Goal: Task Accomplishment & Management: Use online tool/utility

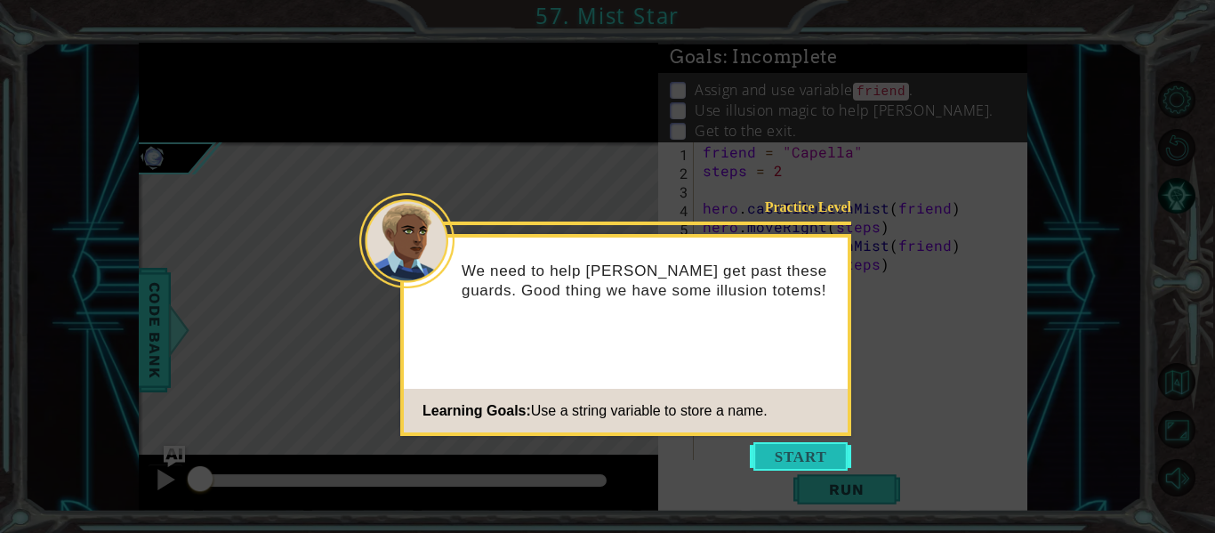
click at [777, 459] on button "Start" at bounding box center [800, 456] width 101 height 28
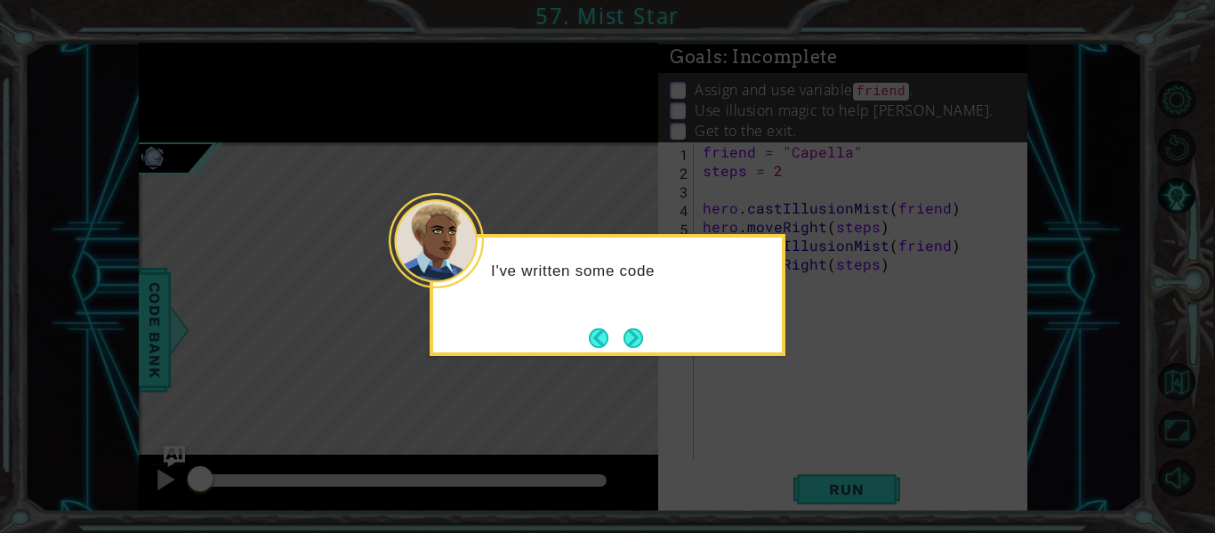
click at [718, 373] on icon at bounding box center [607, 266] width 1215 height 533
click at [635, 342] on button "Next" at bounding box center [633, 337] width 33 height 33
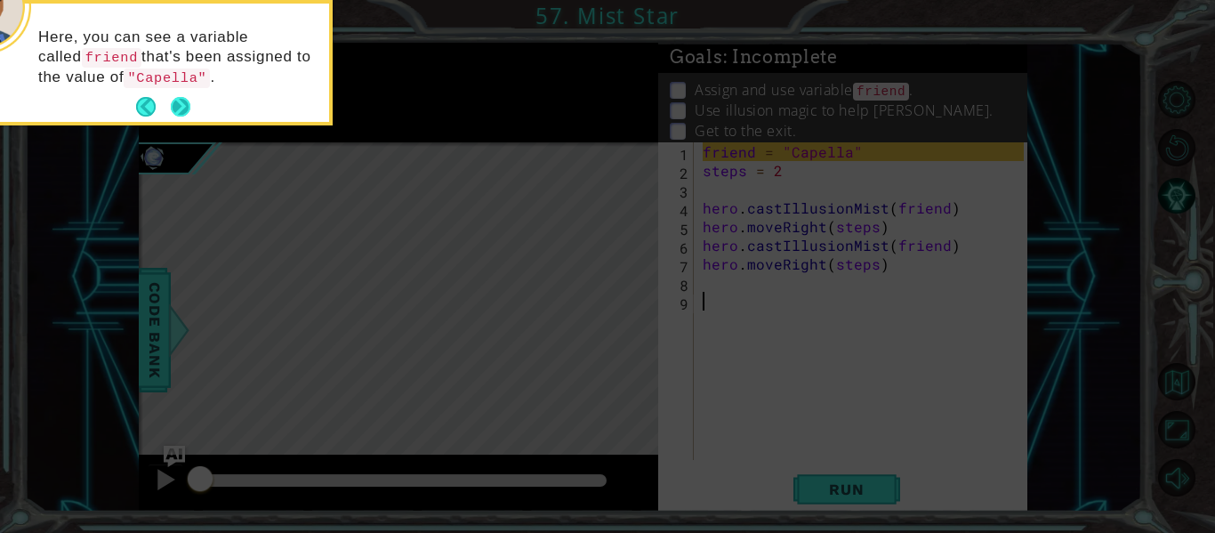
click at [173, 104] on button "Next" at bounding box center [180, 107] width 32 height 32
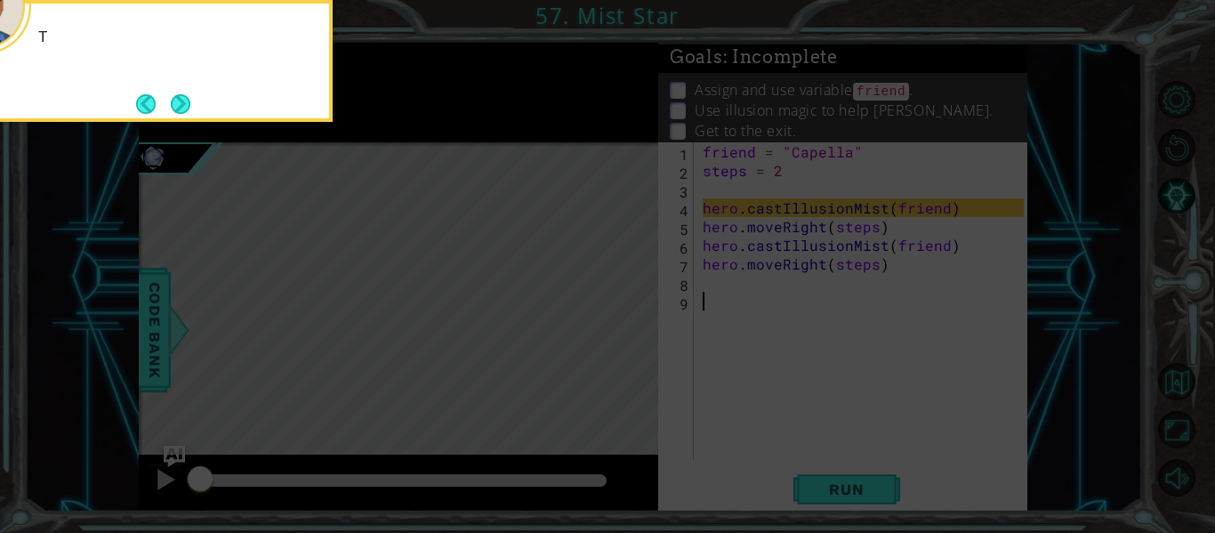
click at [173, 104] on button "Next" at bounding box center [180, 103] width 20 height 20
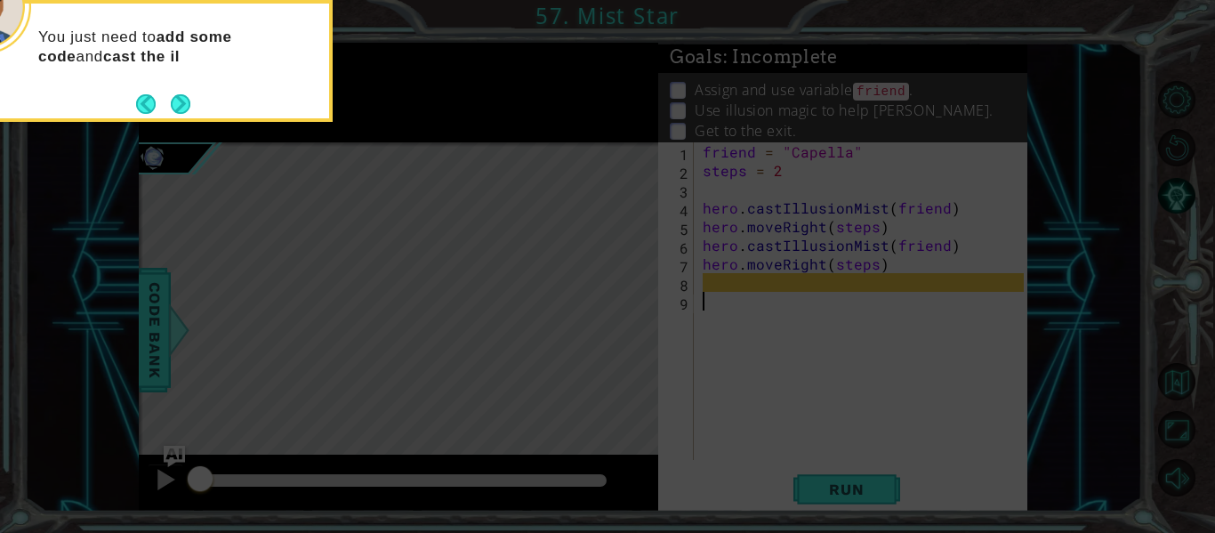
click at [173, 104] on button "Next" at bounding box center [180, 103] width 22 height 22
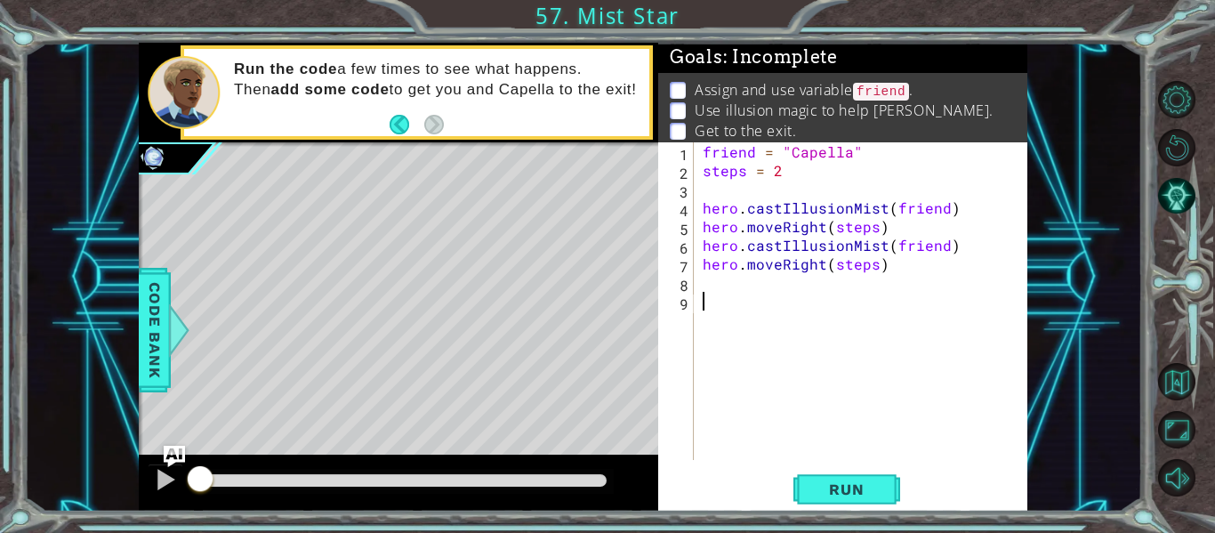
click at [743, 305] on div "friend = "Capella" steps = 2 hero . castIllusionMist ( friend ) hero . moveRigh…" at bounding box center [865, 319] width 333 height 355
click at [860, 496] on span "Run" at bounding box center [846, 489] width 70 height 18
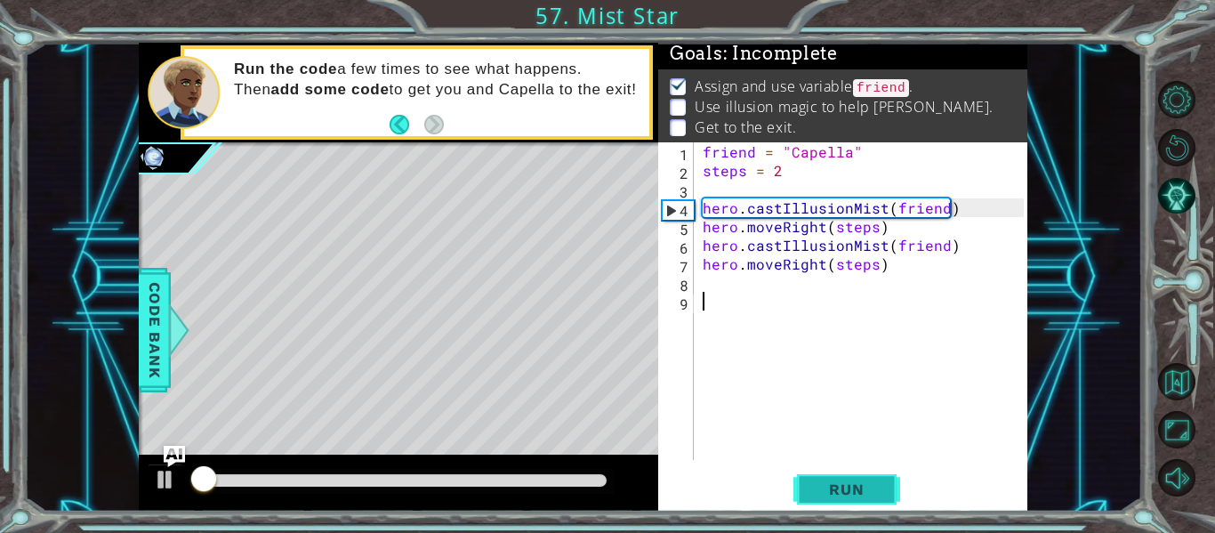
scroll to position [4, 0]
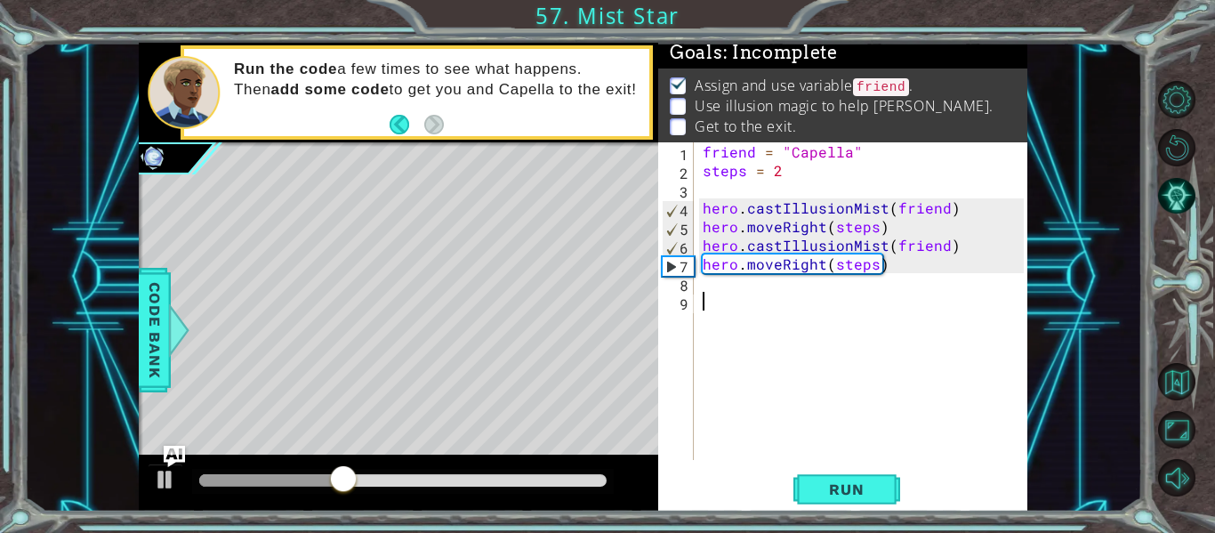
click at [774, 311] on div "friend = "Capella" steps = 2 hero . castIllusionMist ( friend ) hero . moveRigh…" at bounding box center [865, 319] width 333 height 355
click at [753, 293] on div "friend = "Capella" steps = 2 hero . castIllusionMist ( friend ) hero . moveRigh…" at bounding box center [865, 319] width 333 height 355
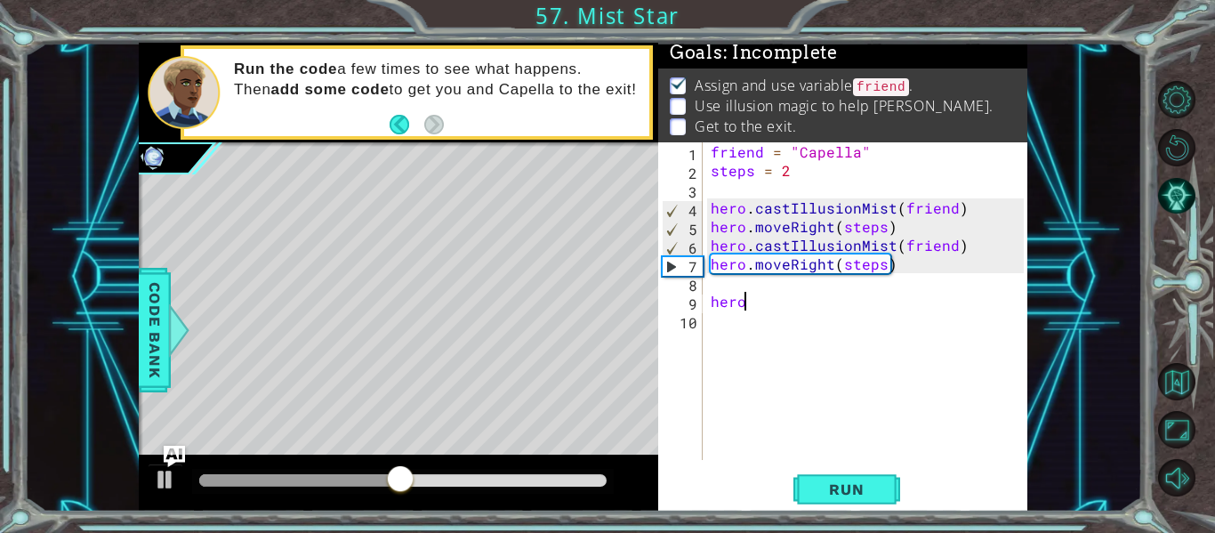
type textarea "hero."
click at [710, 304] on div "friend = "Capella" steps = 2 hero . castIllusionMist ( friend ) hero . moveRigh…" at bounding box center [869, 319] width 325 height 355
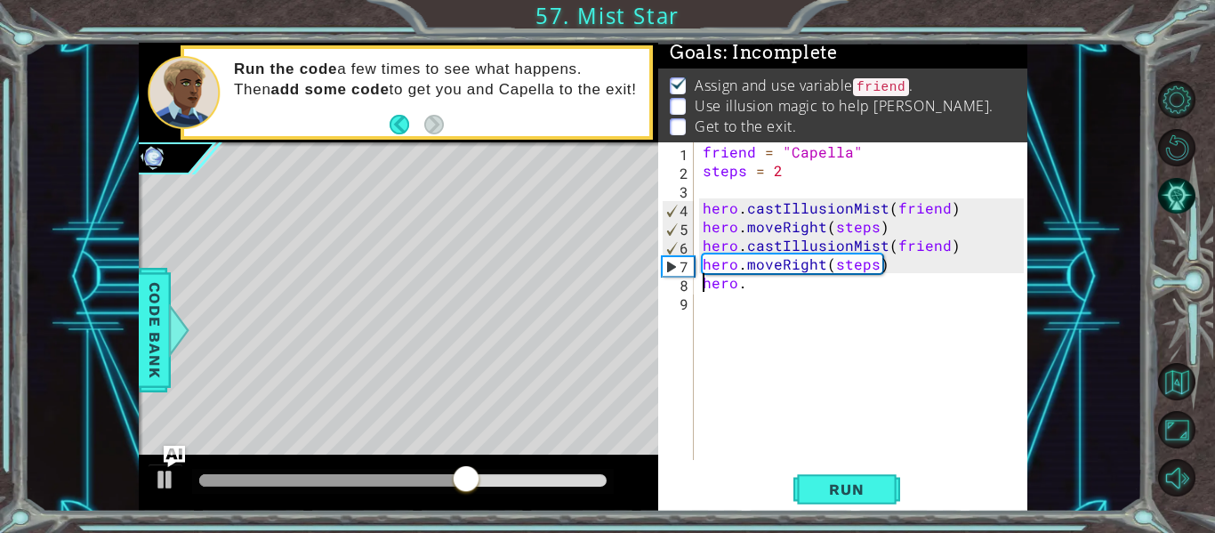
click at [762, 301] on div "friend = "Capella" steps = 2 hero . castIllusionMist ( friend ) hero . moveRigh…" at bounding box center [865, 319] width 333 height 355
click at [746, 287] on div "friend = "Capella" steps = 2 hero . castIllusionMist ( friend ) hero . moveRigh…" at bounding box center [865, 319] width 333 height 355
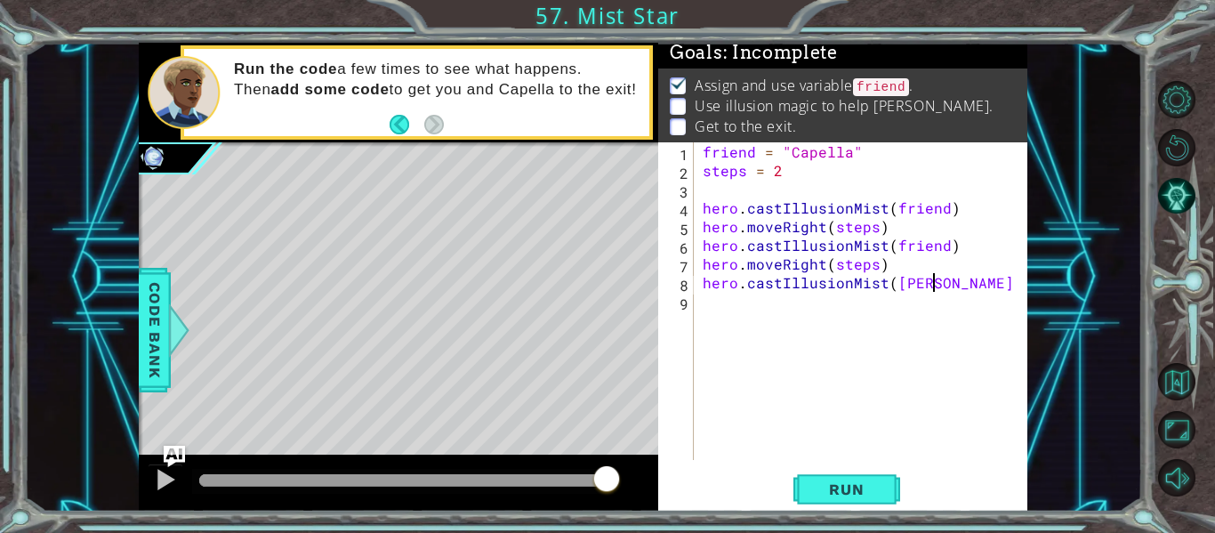
scroll to position [0, 14]
type textarea "hero.castIllusionMist(freind)"
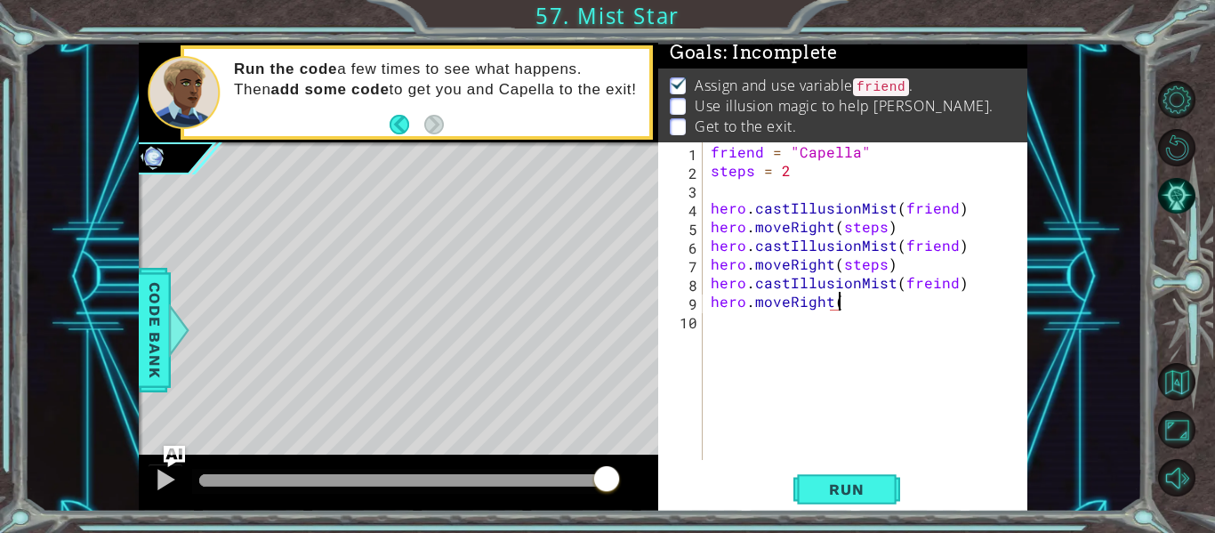
scroll to position [0, 8]
click at [844, 493] on span "Run" at bounding box center [846, 489] width 70 height 18
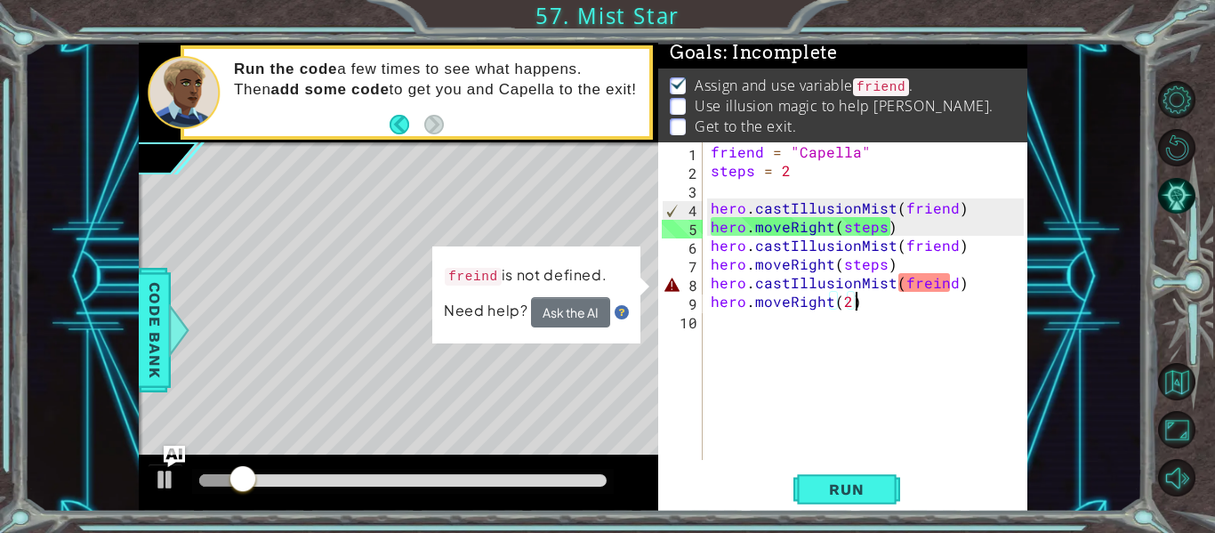
click at [930, 280] on div "friend = "Capella" steps = 2 hero . castIllusionMist ( friend ) hero . moveRigh…" at bounding box center [869, 319] width 325 height 355
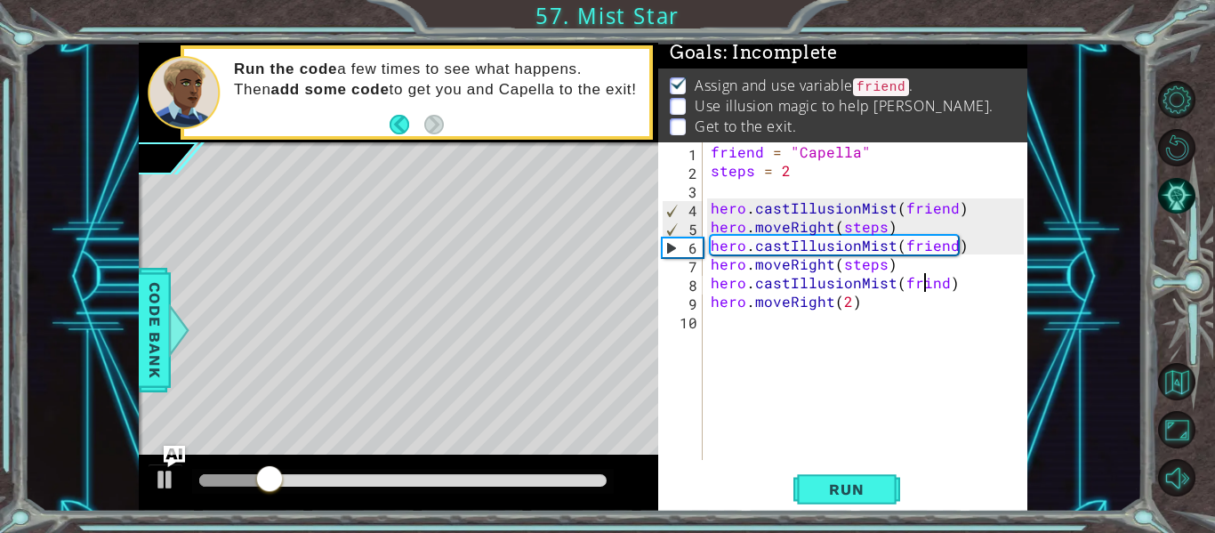
scroll to position [0, 14]
type textarea "hero.castIllusionMist(friend)"
click at [858, 348] on div "friend = "Capella" steps = 2 hero . castIllusionMist ( friend ) hero . moveRigh…" at bounding box center [869, 319] width 325 height 355
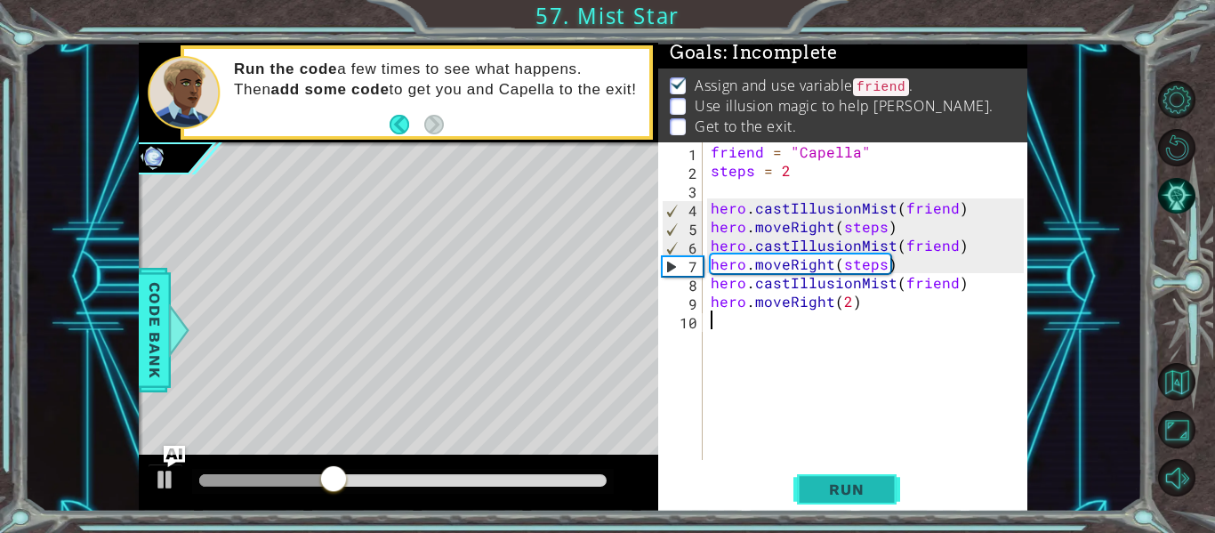
click at [844, 497] on span "Run" at bounding box center [846, 489] width 70 height 18
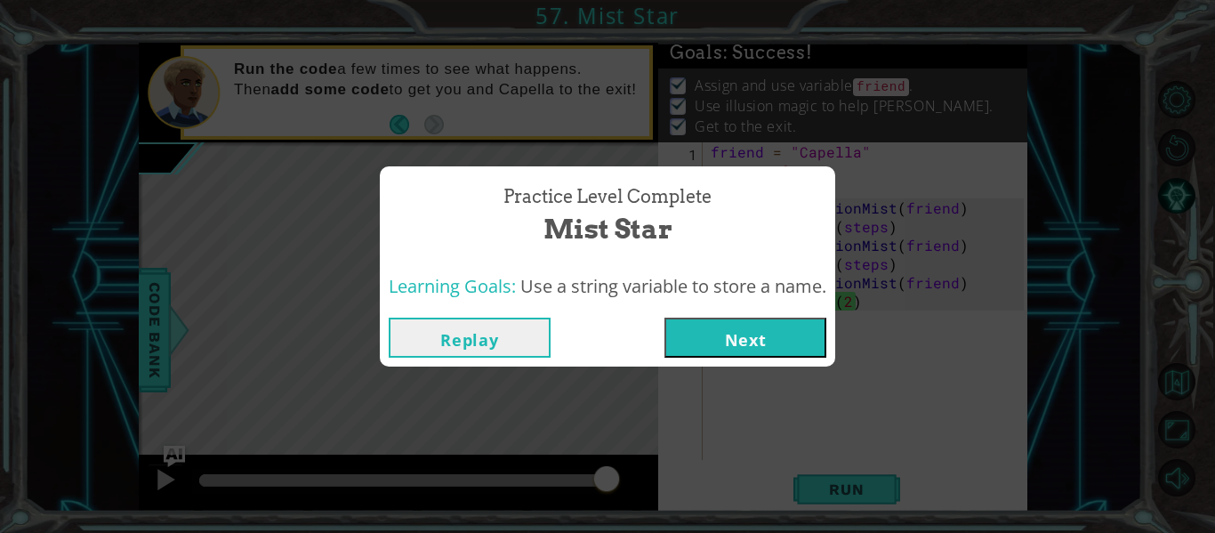
click at [764, 342] on button "Next" at bounding box center [745, 337] width 162 height 40
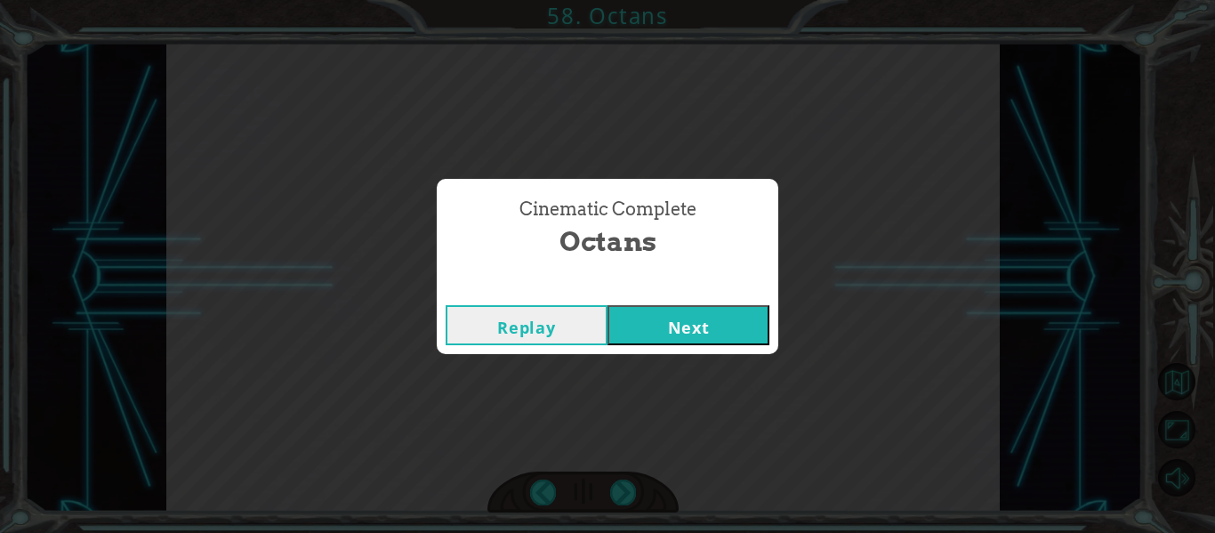
click at [720, 339] on button "Next" at bounding box center [688, 325] width 162 height 40
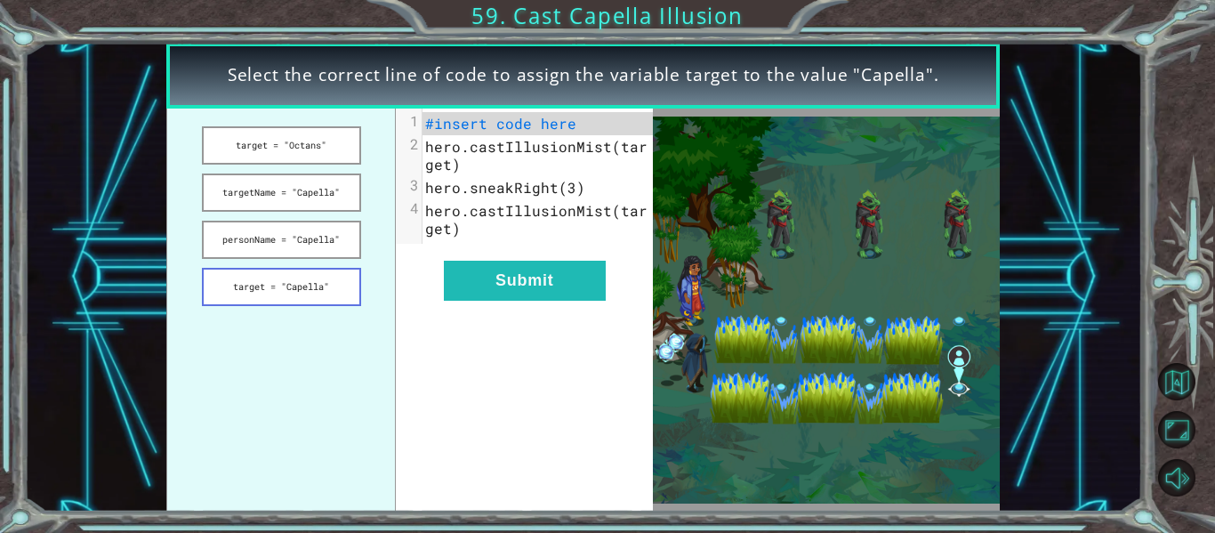
click at [285, 285] on button "target = "Capella"" at bounding box center [281, 287] width 159 height 38
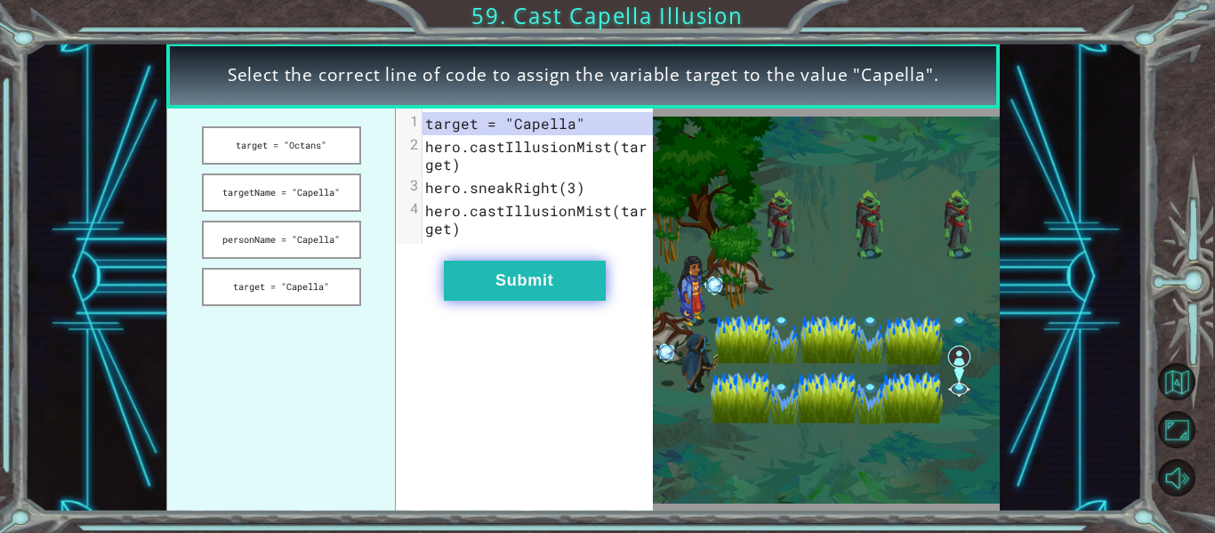
click at [543, 295] on button "Submit" at bounding box center [525, 281] width 162 height 40
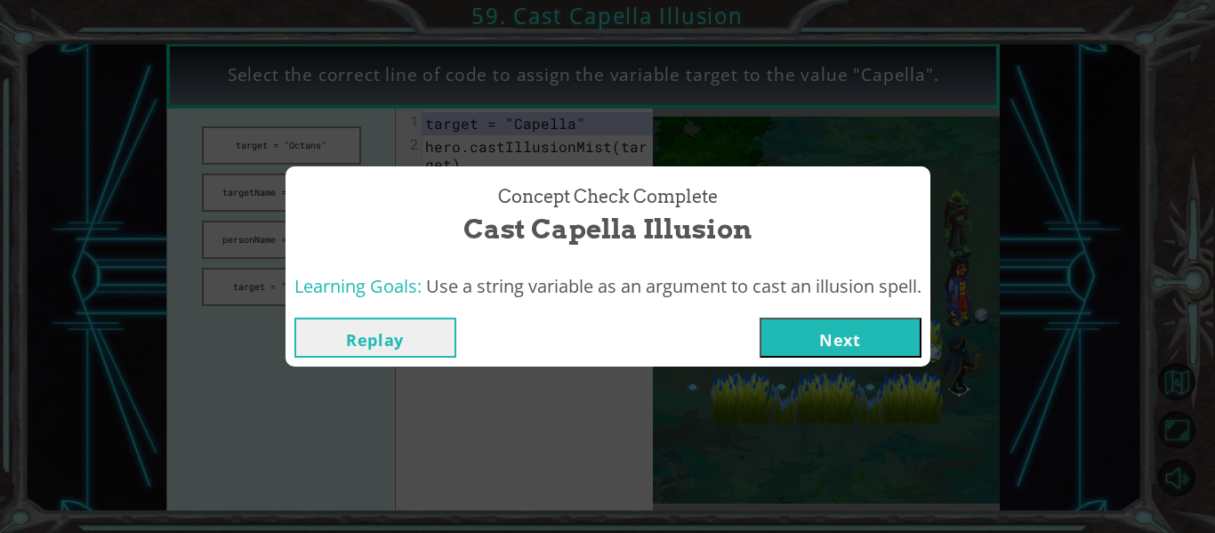
click at [822, 334] on button "Next" at bounding box center [840, 337] width 162 height 40
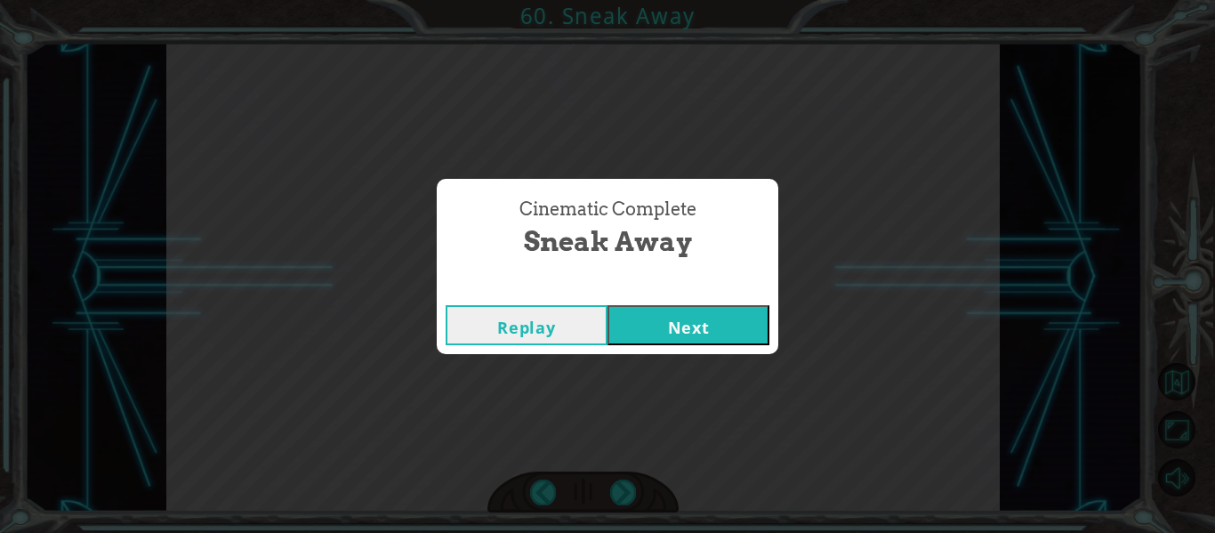
click at [742, 325] on button "Next" at bounding box center [688, 325] width 162 height 40
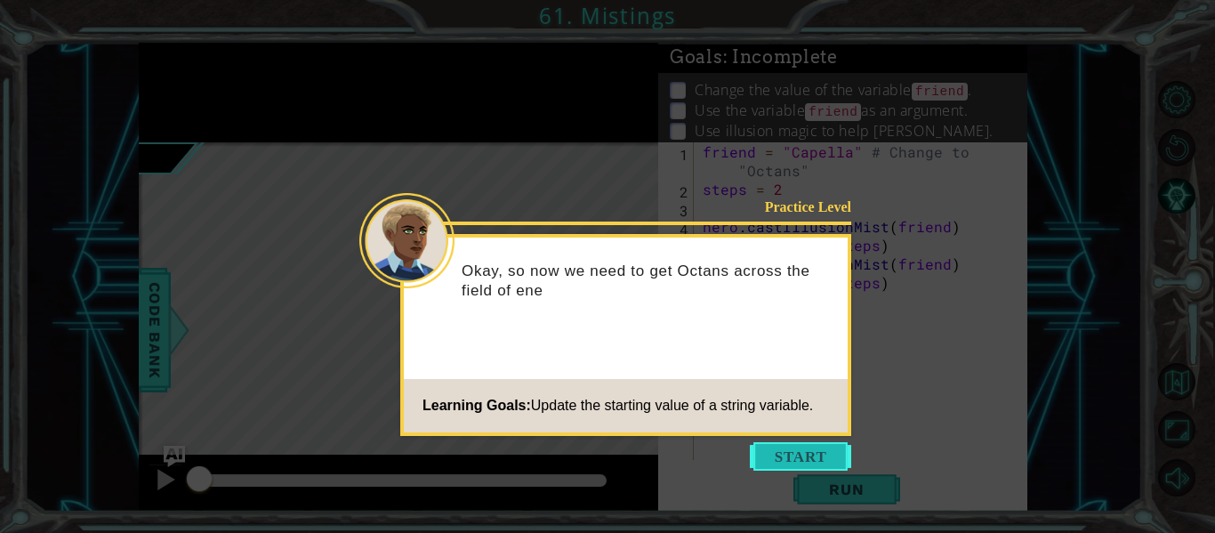
click at [789, 453] on button "Start" at bounding box center [800, 456] width 101 height 28
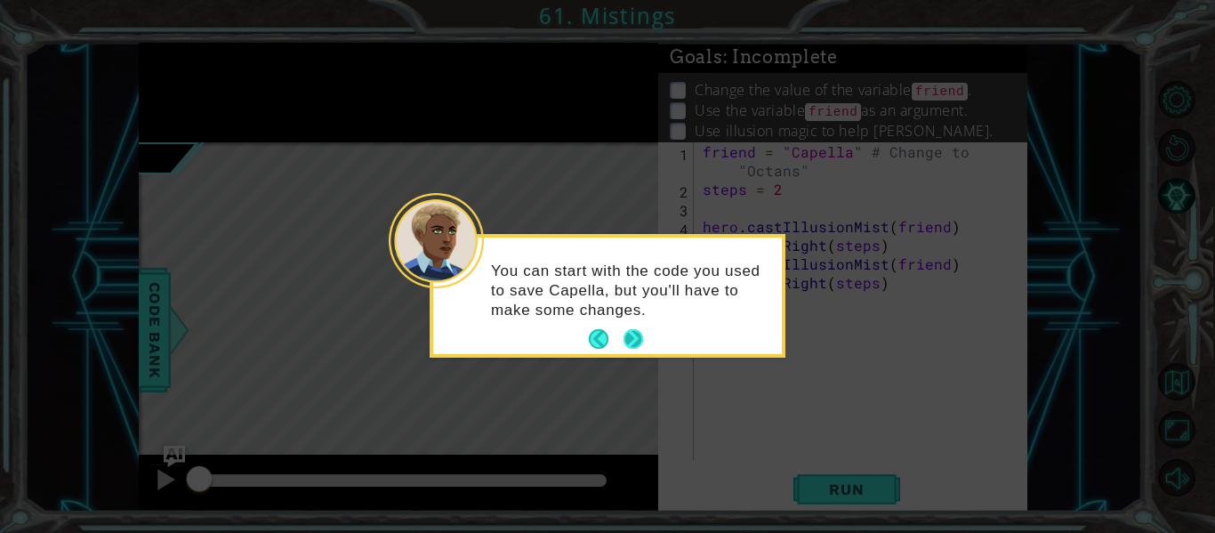
click at [637, 342] on button "Next" at bounding box center [633, 339] width 20 height 20
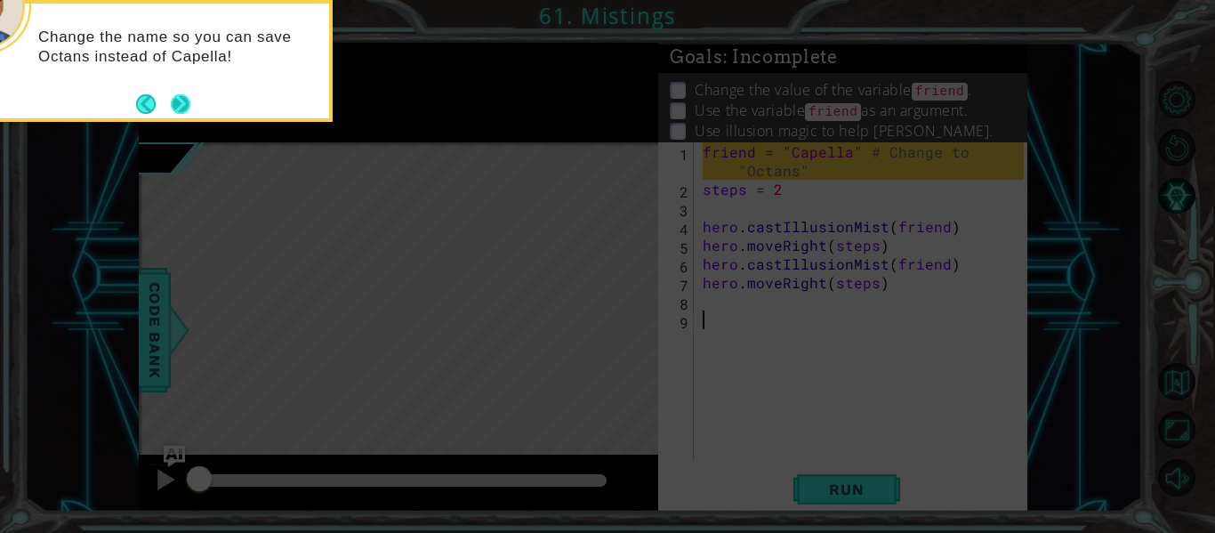
click at [175, 108] on button "Next" at bounding box center [181, 103] width 20 height 20
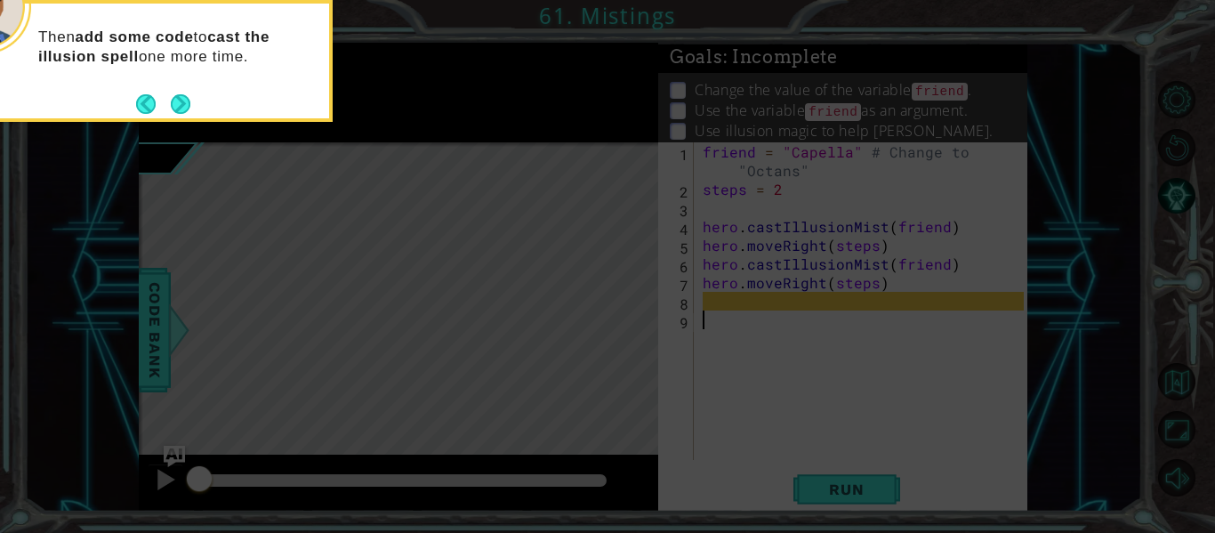
click at [175, 108] on button "Next" at bounding box center [180, 103] width 20 height 20
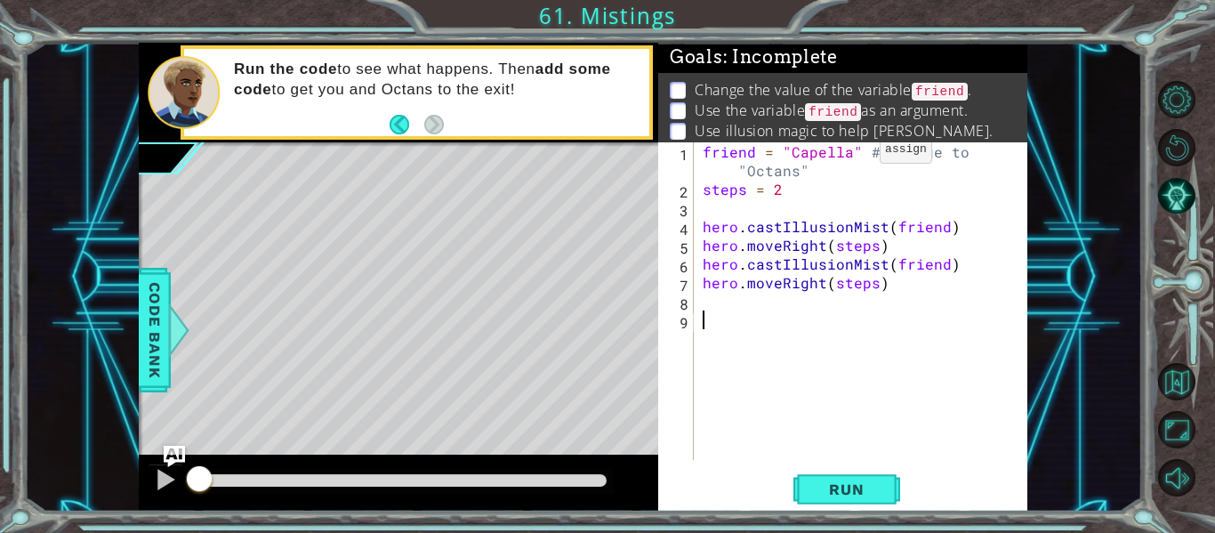
click at [849, 154] on div "friend = "Capella" # Change to "Octans" steps = 2 hero . castIllusionMist ( fri…" at bounding box center [865, 328] width 333 height 373
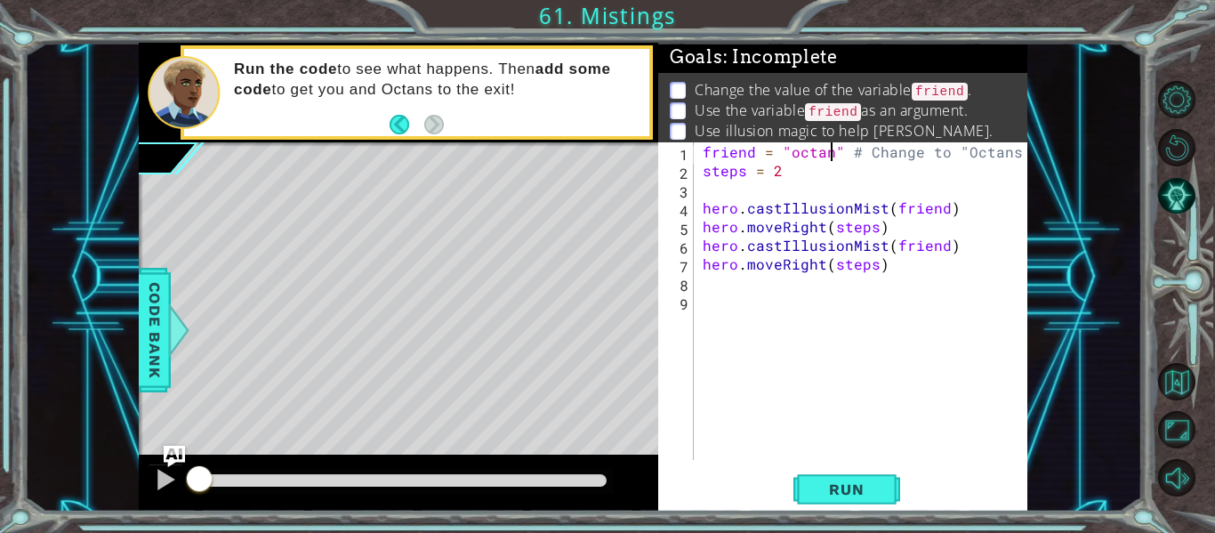
scroll to position [0, 9]
click at [793, 153] on div "friend = "octans" # Change to "Octans" steps = 2 hero . castIllusionMist ( frie…" at bounding box center [865, 319] width 333 height 355
type textarea "friend = "Octans" # Change to "Octans""
click at [717, 291] on div "friend = "Octans" # Change to "Octans" steps = 2 hero . castIllusionMist ( frie…" at bounding box center [865, 319] width 333 height 355
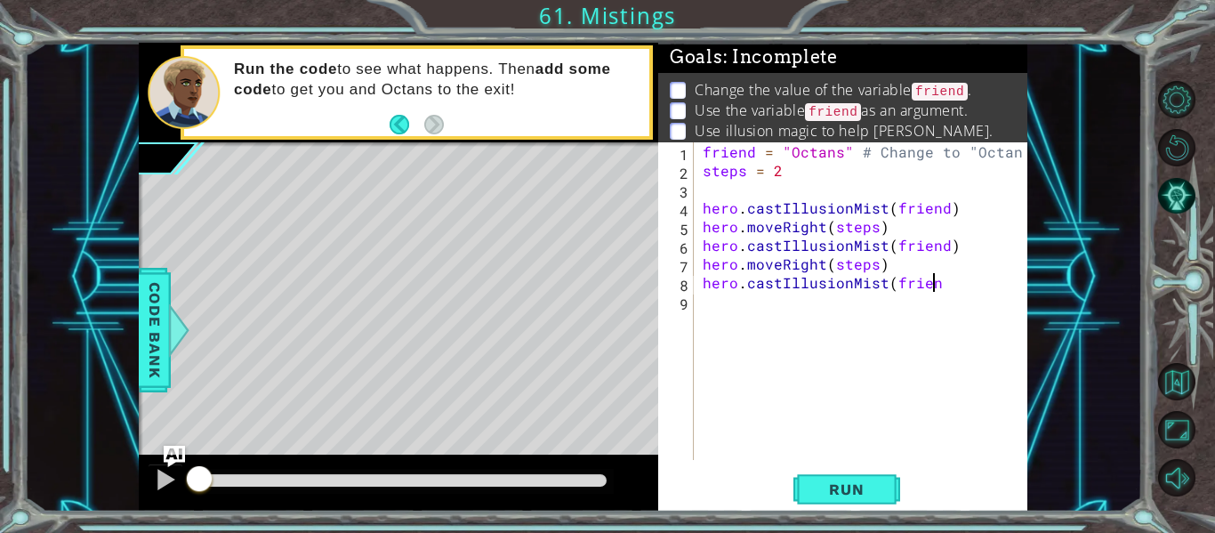
scroll to position [0, 14]
type textarea "hero.castIllusionMist(friend)"
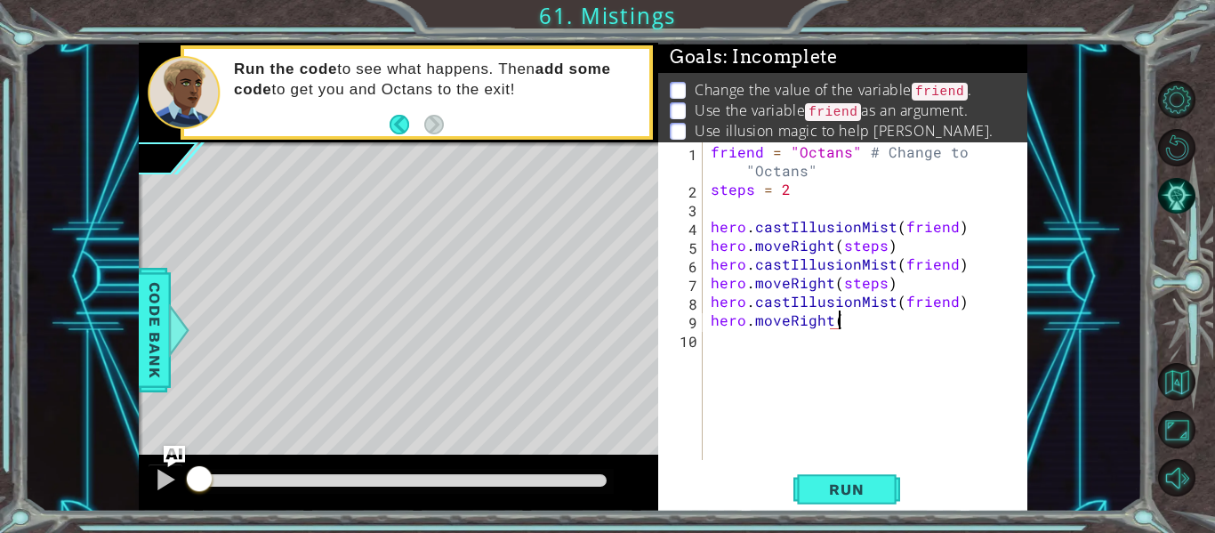
scroll to position [0, 8]
type textarea "hero.moveRight(2)"
click at [848, 496] on span "Run" at bounding box center [846, 489] width 70 height 18
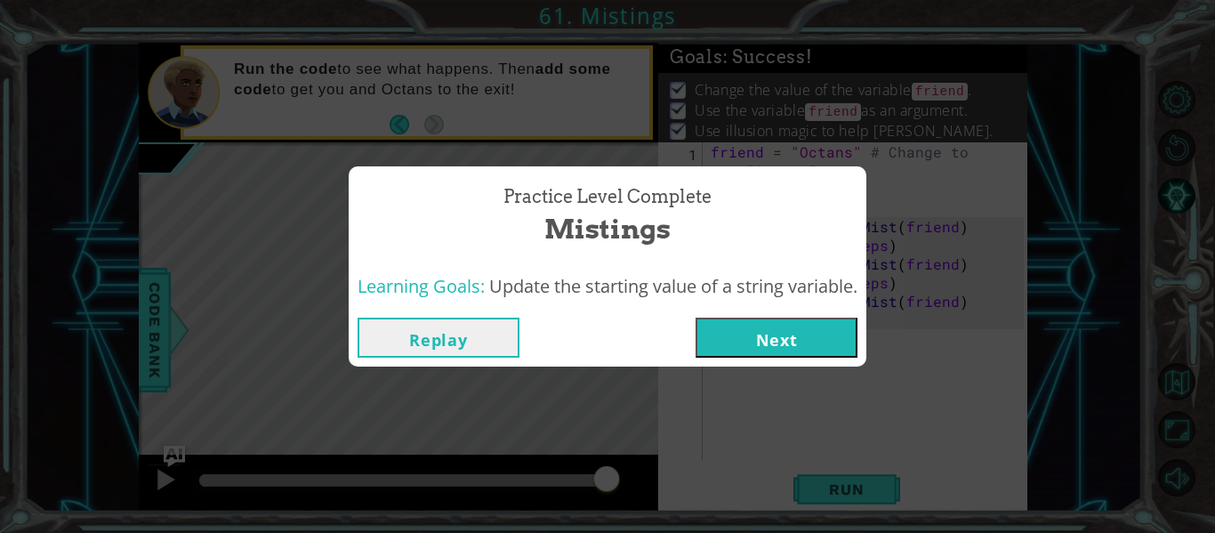
click at [830, 339] on button "Next" at bounding box center [776, 337] width 162 height 40
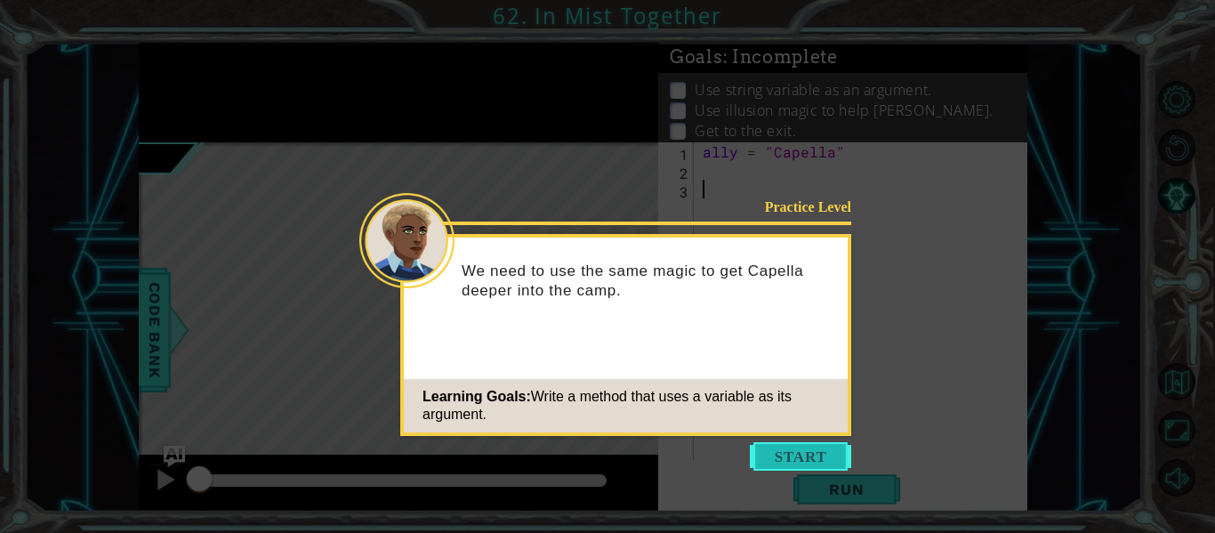
click at [798, 457] on button "Start" at bounding box center [800, 456] width 101 height 28
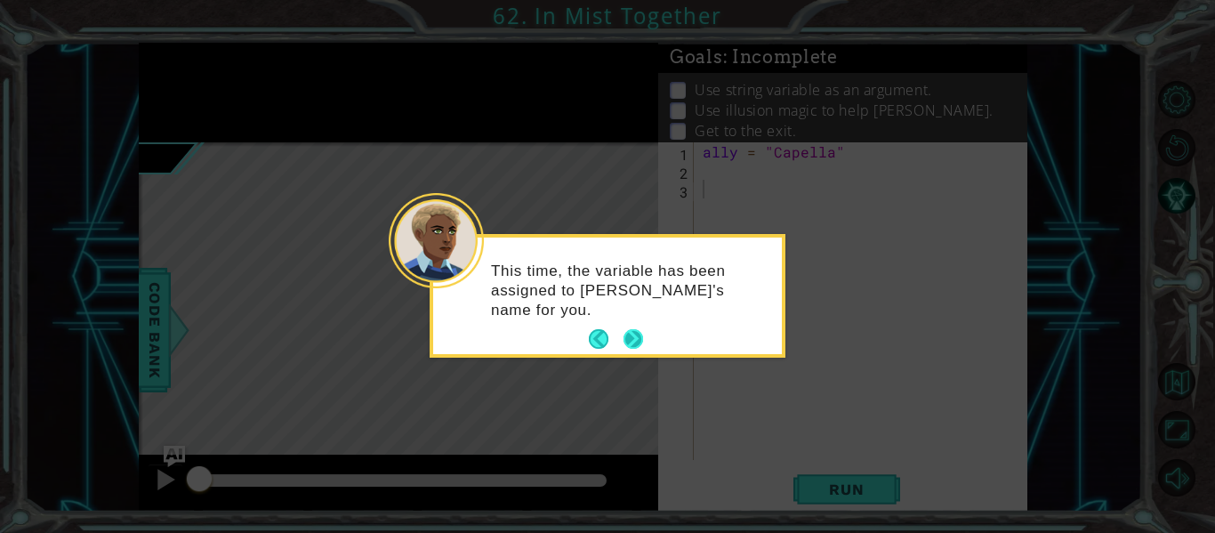
click at [635, 342] on button "Next" at bounding box center [633, 339] width 20 height 20
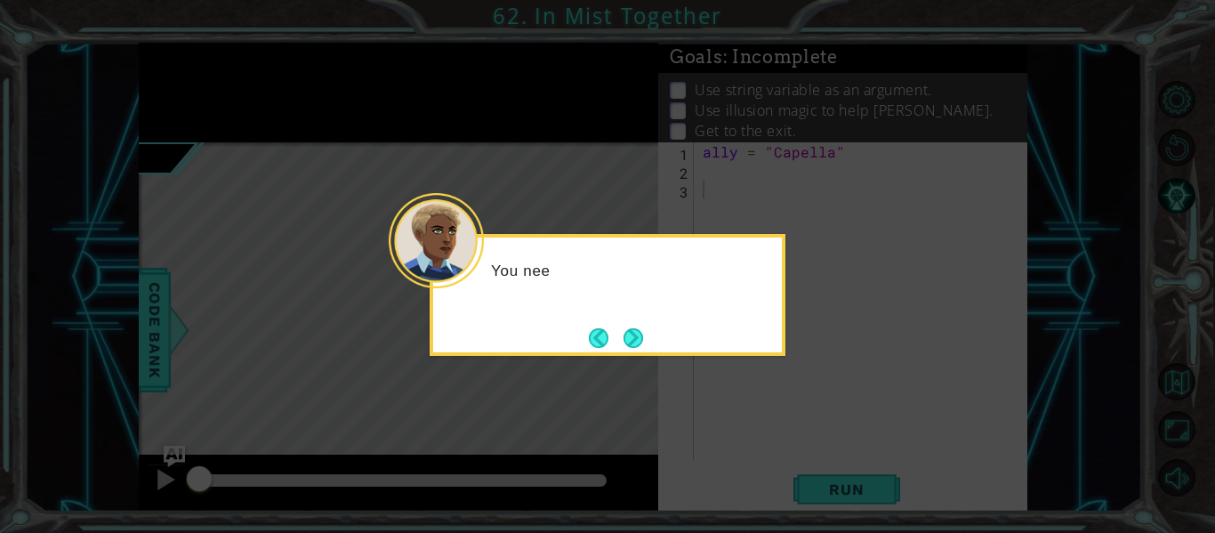
click at [635, 342] on button "Next" at bounding box center [633, 337] width 20 height 20
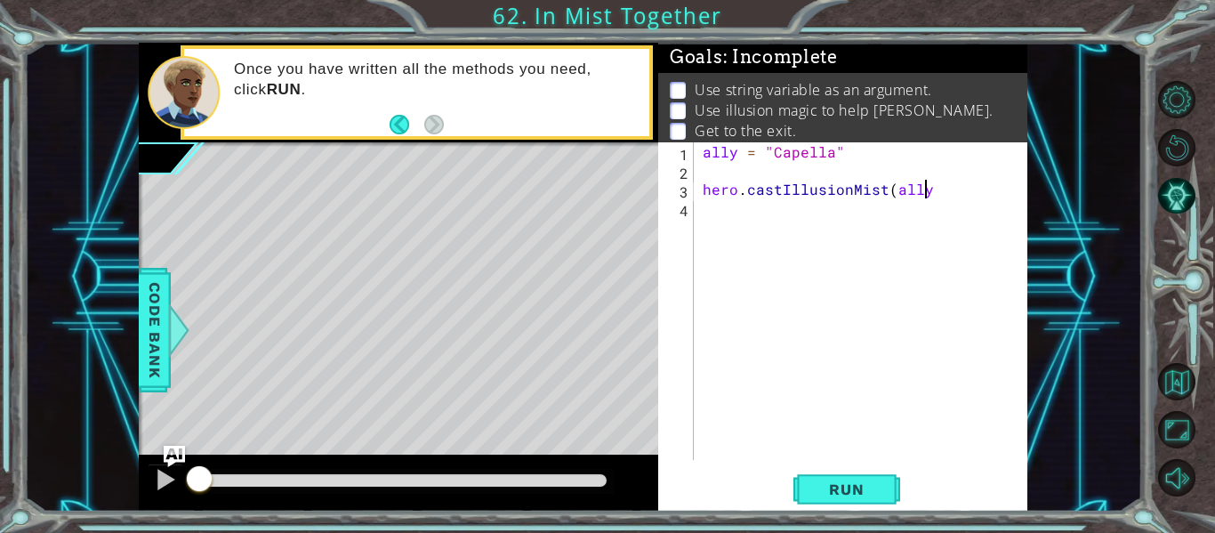
scroll to position [0, 13]
type textarea "hero.castIllusionMist(ally)"
click at [853, 497] on span "Run" at bounding box center [846, 489] width 70 height 18
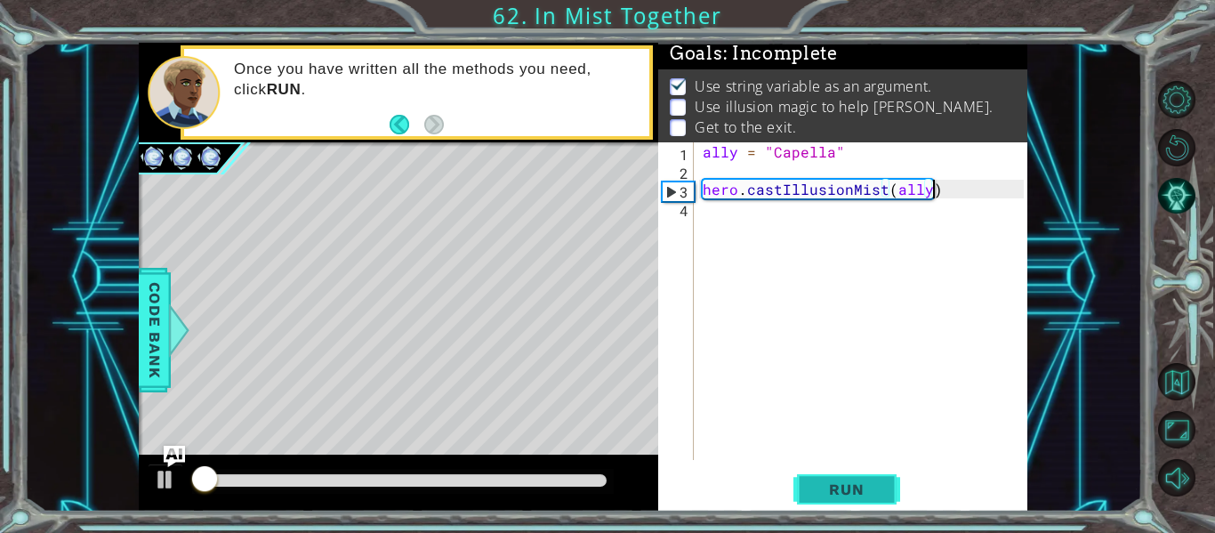
scroll to position [4, 0]
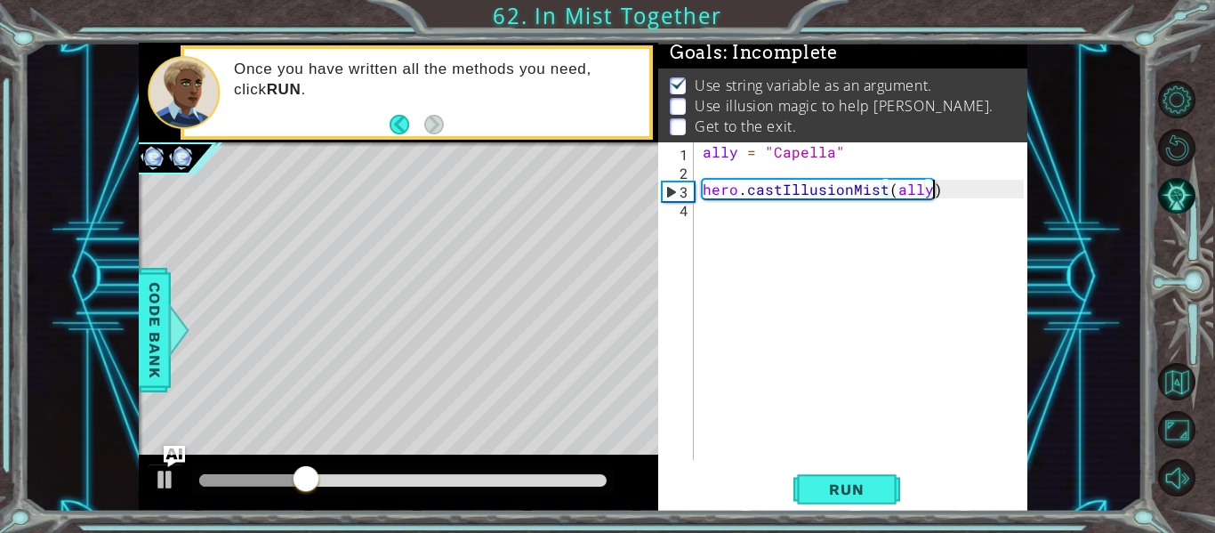
click at [758, 221] on div "ally = "Capella" hero . castIllusionMist ( ally )" at bounding box center [865, 319] width 333 height 355
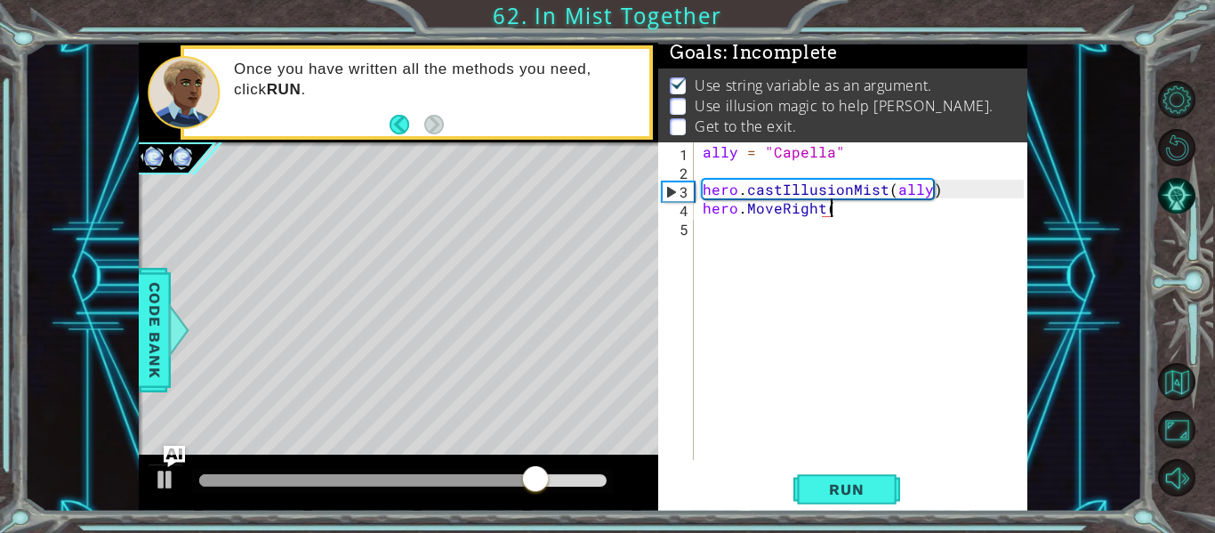
scroll to position [0, 8]
click at [782, 211] on div "ally = "Capella" hero . castIllusionMist ( ally ) hero . MoveRight ( 2 )" at bounding box center [865, 319] width 333 height 355
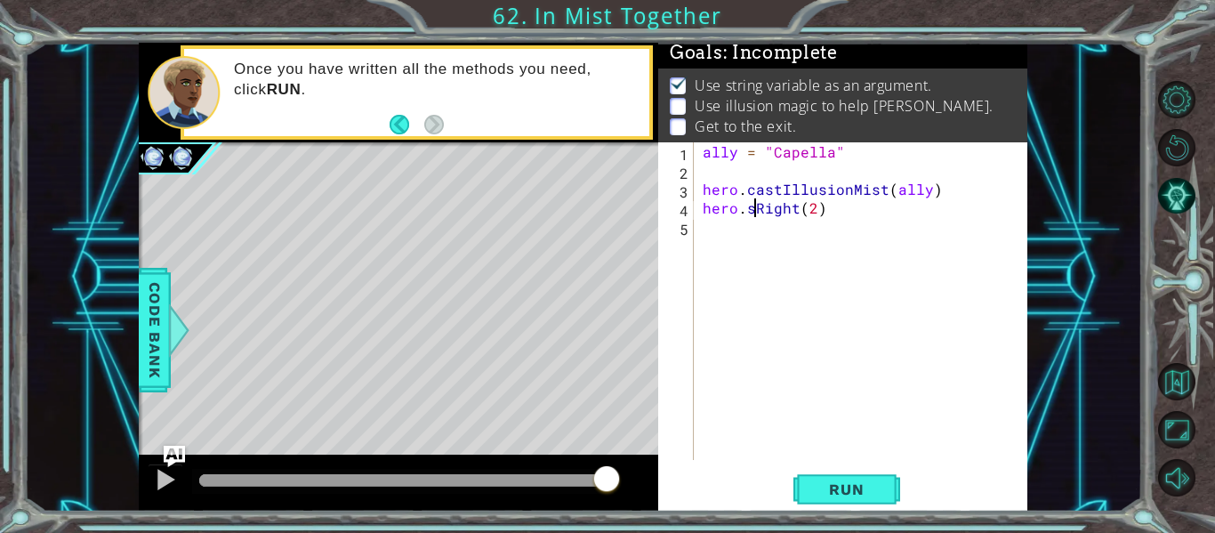
scroll to position [0, 4]
type textarea "hero.sneakRight(2)"
click at [824, 230] on div "ally = "Capella" hero . castIllusionMist ( ally ) hero . sneakRight ( 2 )" at bounding box center [865, 319] width 333 height 355
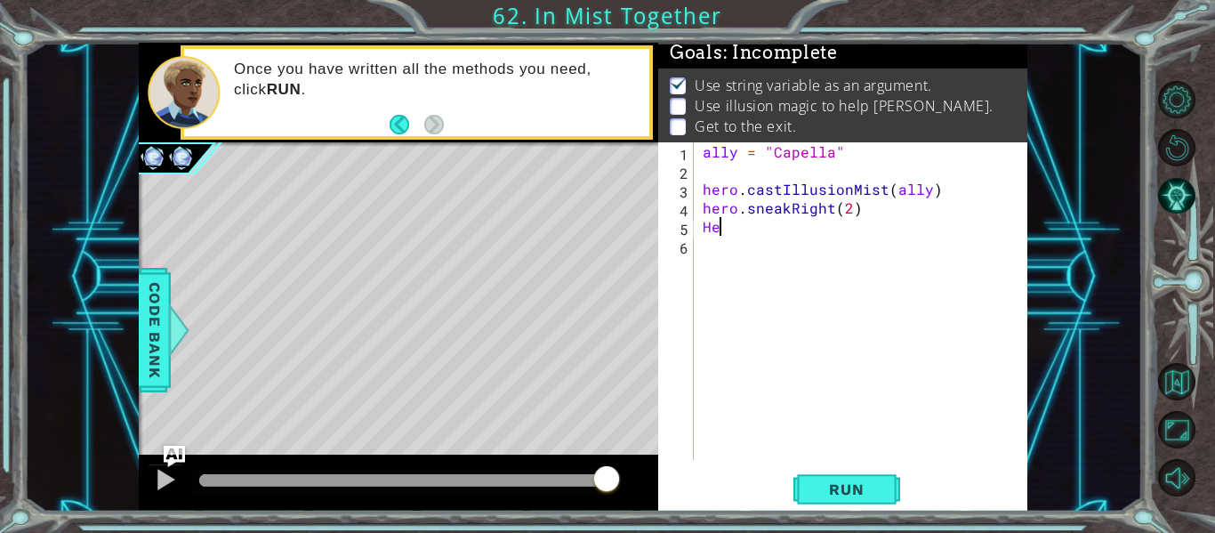
type textarea "H"
type textarea "hero.castIllusionMist(ally)"
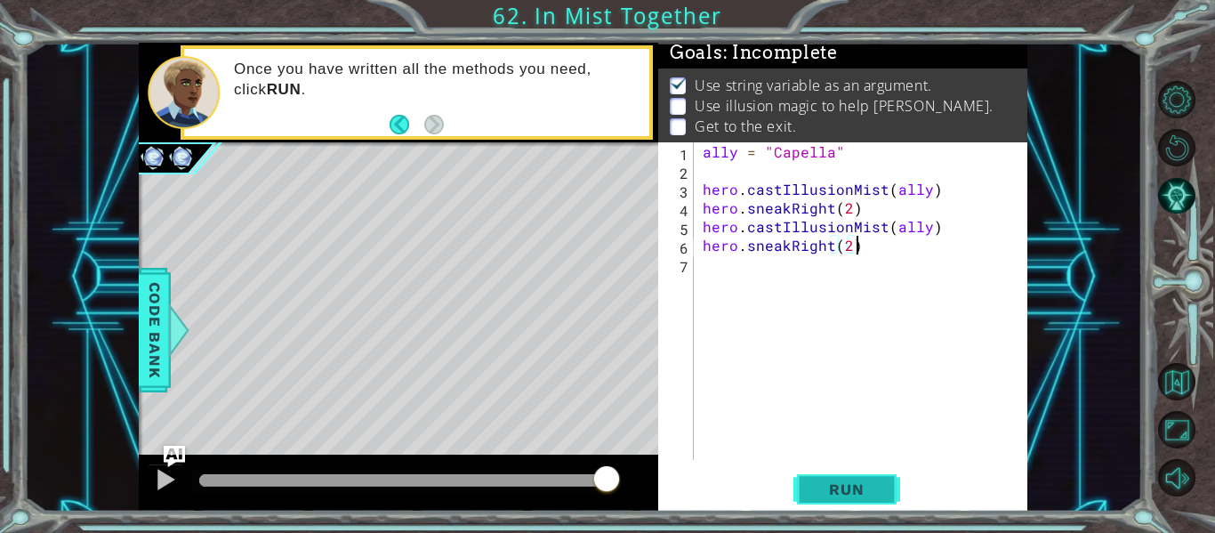
type textarea "hero.sneakRight(2)"
click at [857, 496] on span "Run" at bounding box center [846, 489] width 70 height 18
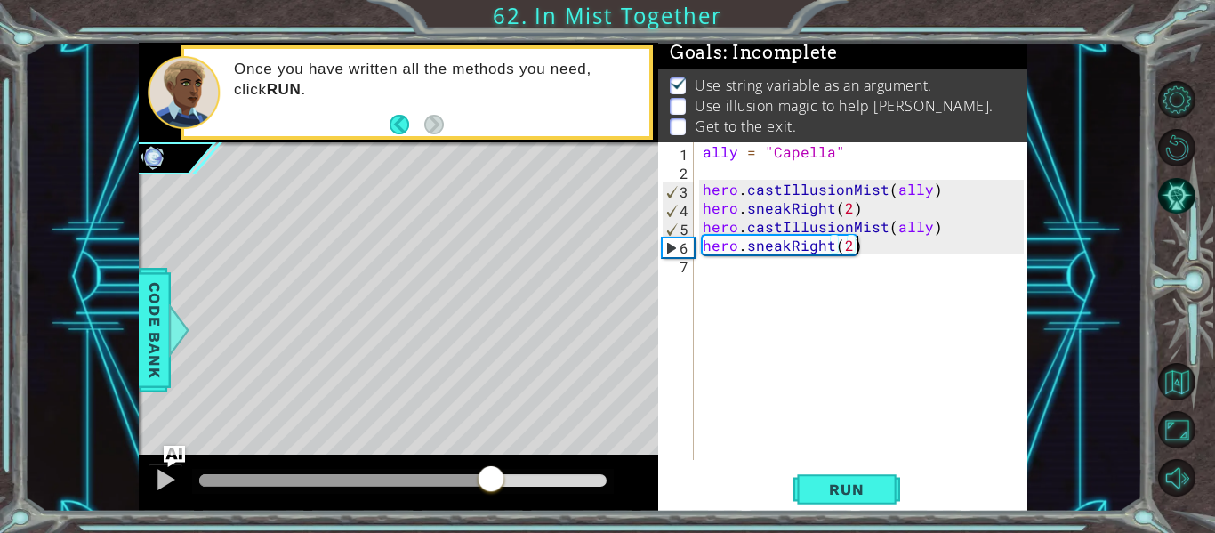
drag, startPoint x: 214, startPoint y: 477, endPoint x: 589, endPoint y: 476, distance: 374.3
click at [507, 476] on div at bounding box center [491, 480] width 32 height 32
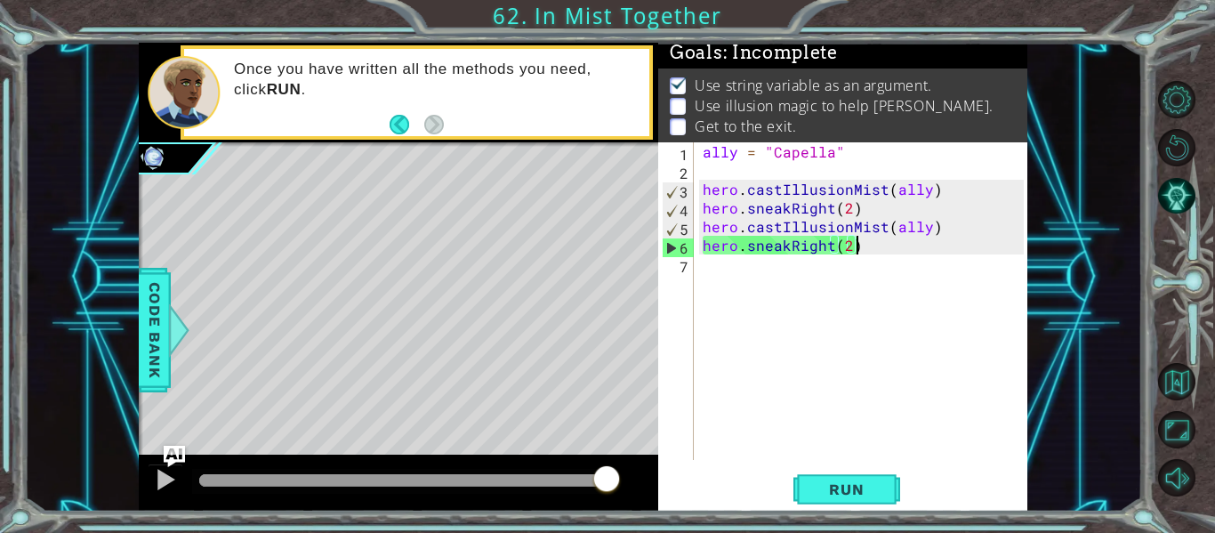
click at [762, 286] on div "ally = "Capella" hero . castIllusionMist ( ally ) hero . sneakRight ( 2 ) hero …" at bounding box center [865, 319] width 333 height 355
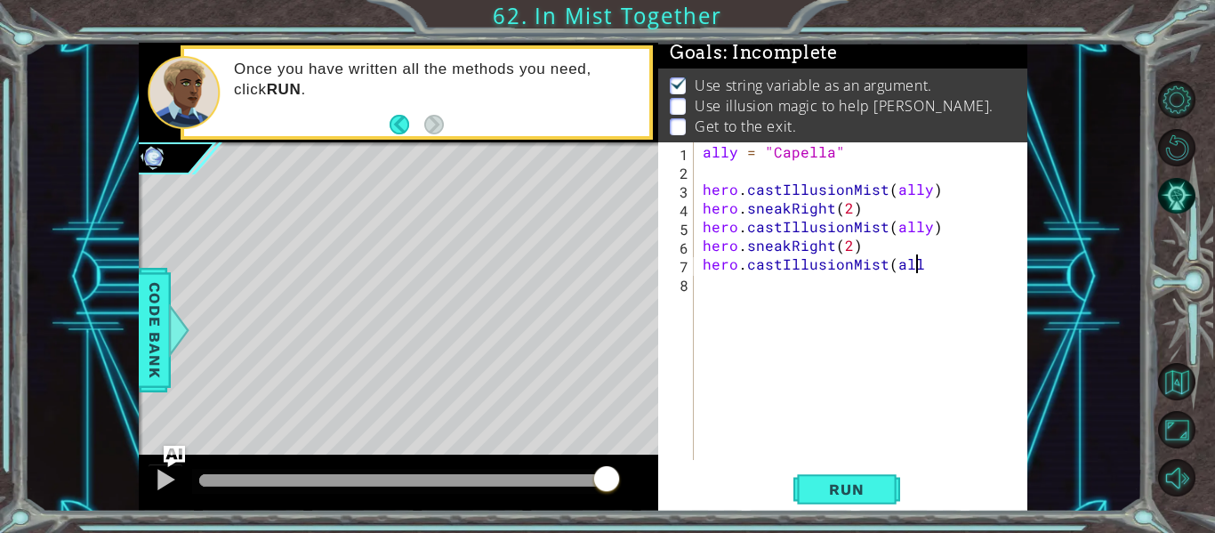
scroll to position [0, 13]
type textarea "hero.castIllusionMist(ally)"
type textarea "hero.sneakRight(2)"
click at [844, 489] on span "Run" at bounding box center [846, 489] width 70 height 18
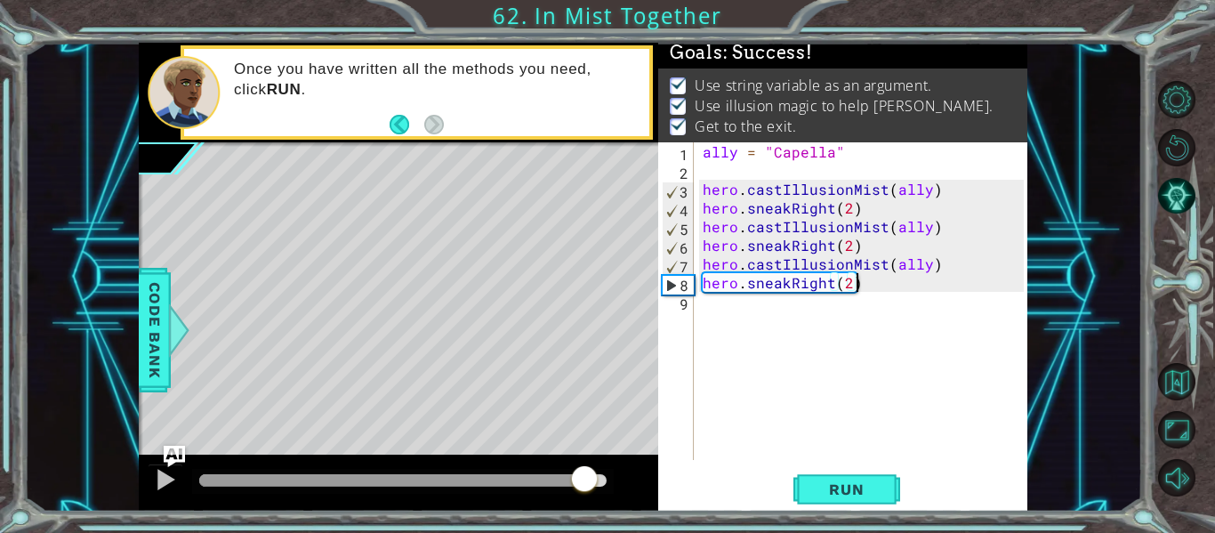
drag, startPoint x: 207, startPoint y: 473, endPoint x: 584, endPoint y: 500, distance: 377.9
click at [584, 500] on div at bounding box center [398, 482] width 519 height 57
